Goal: Information Seeking & Learning: Understand process/instructions

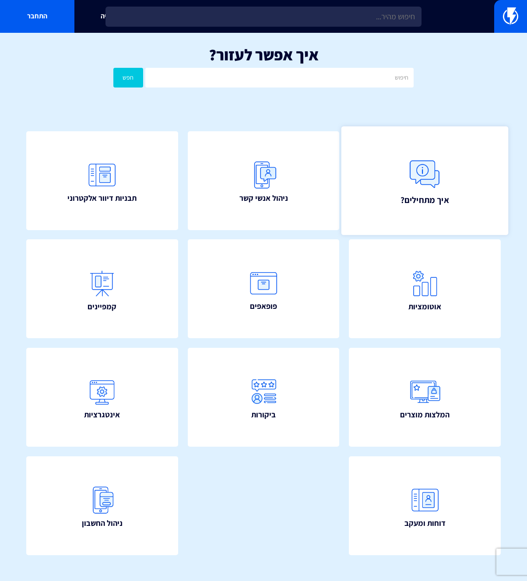
click at [442, 176] on img at bounding box center [424, 174] width 38 height 38
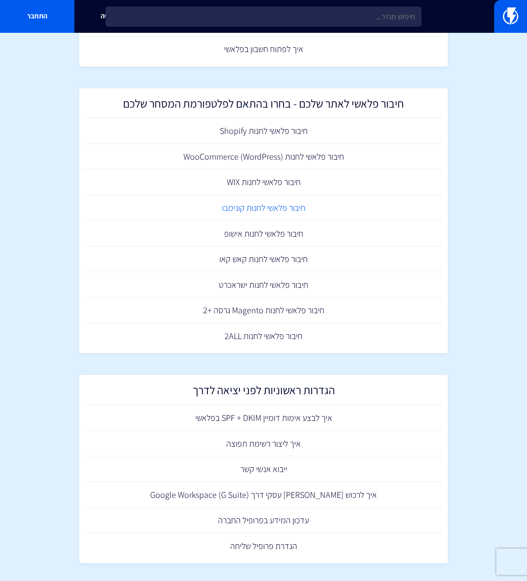
scroll to position [97, 0]
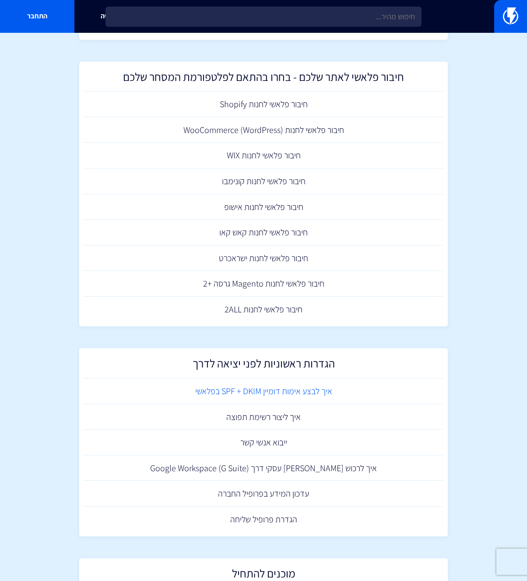
click at [287, 390] on link "איך לבצע אימות דומיין SPF + DKIM בפלאשי" at bounding box center [264, 391] width 360 height 26
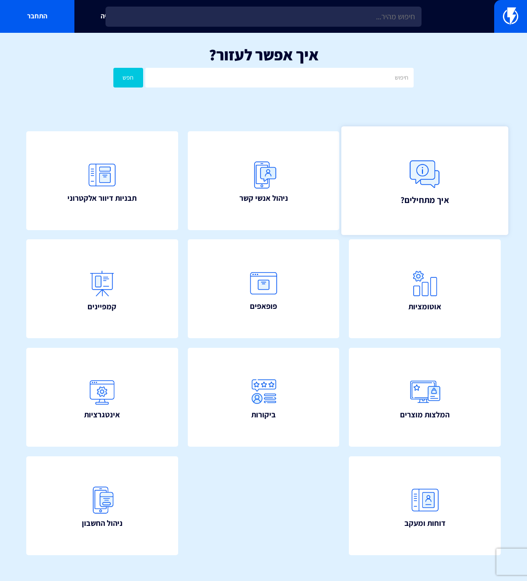
click at [403, 200] on span "איך מתחילים?" at bounding box center [424, 199] width 49 height 12
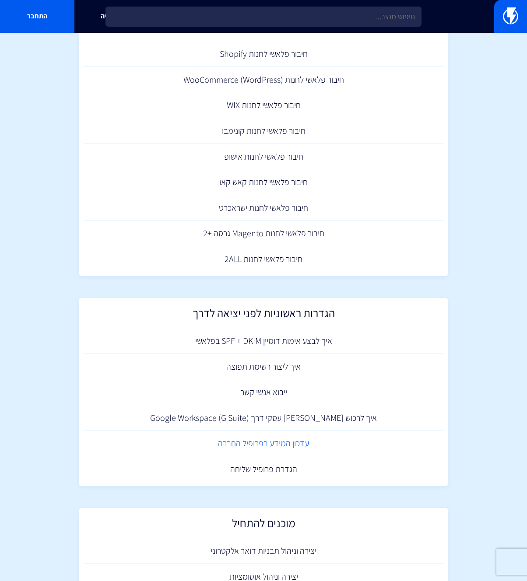
scroll to position [162, 0]
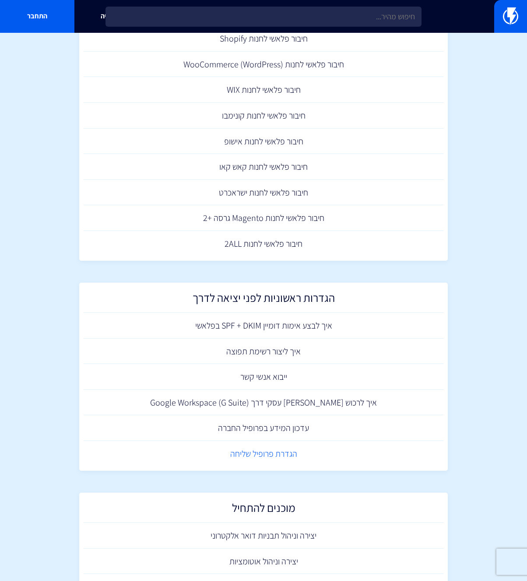
click at [282, 455] on link "הגדרת פרופיל שליחה" at bounding box center [264, 454] width 360 height 26
